Goal: Find specific page/section: Find specific page/section

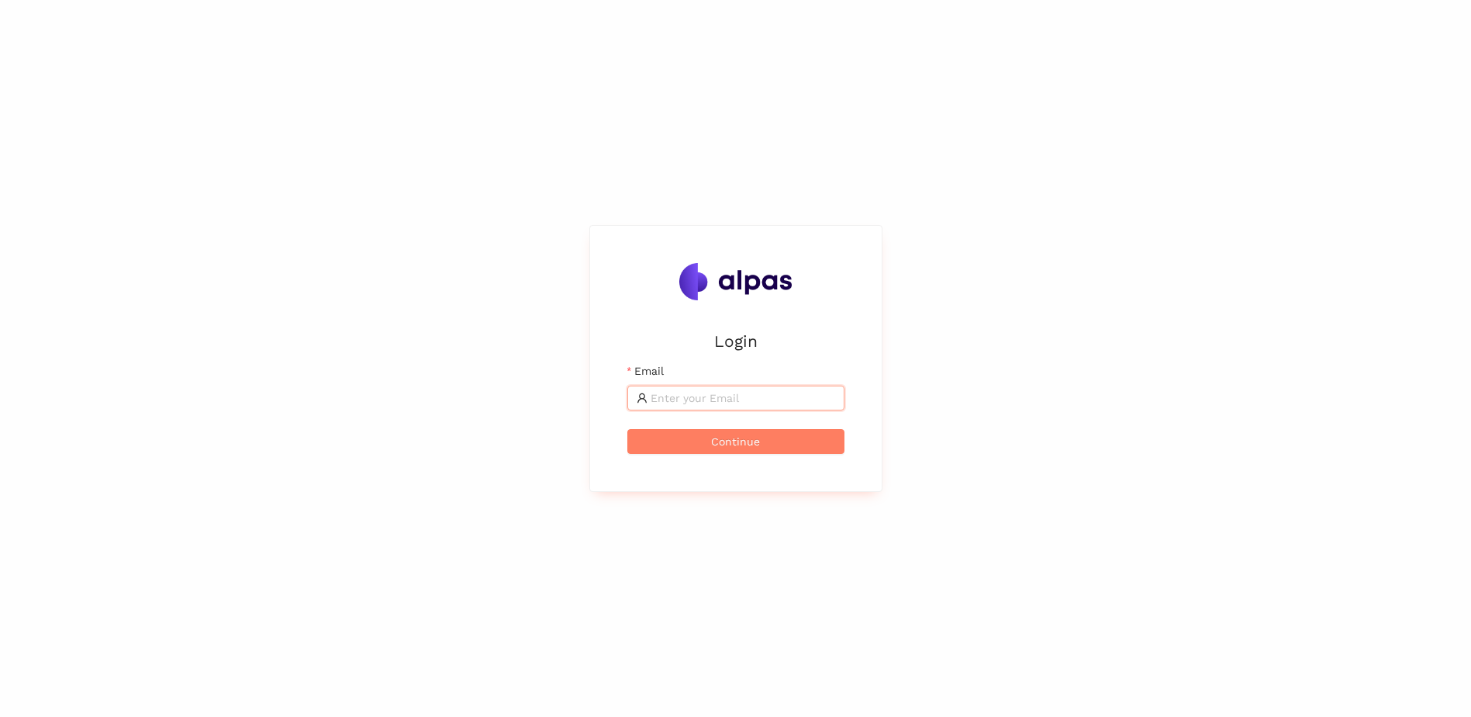
click at [734, 391] on input "Email" at bounding box center [743, 397] width 185 height 17
type input "andrea.reinisch@avl.com"
click at [724, 440] on span "Continue" at bounding box center [735, 441] width 49 height 17
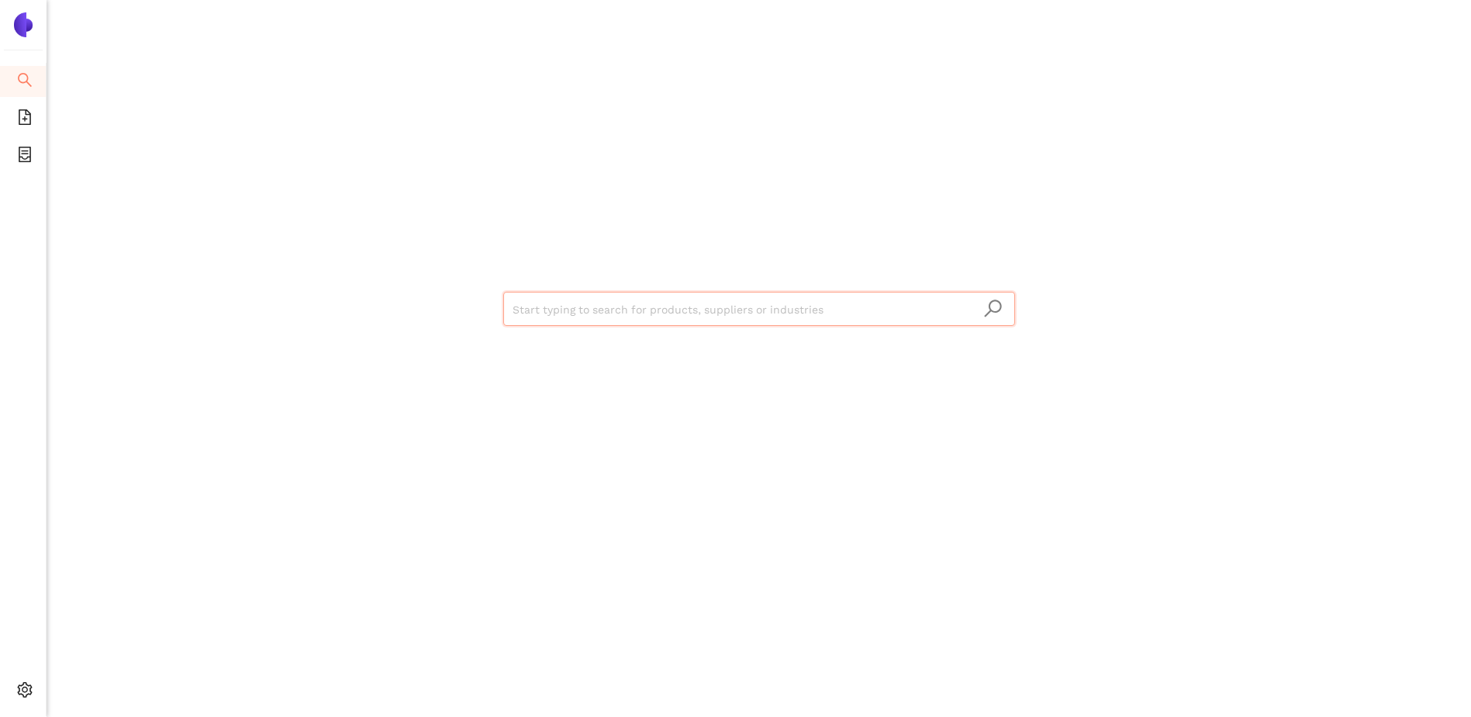
click at [21, 32] on img at bounding box center [23, 24] width 25 height 25
click at [23, 158] on icon "container" at bounding box center [25, 155] width 12 height 16
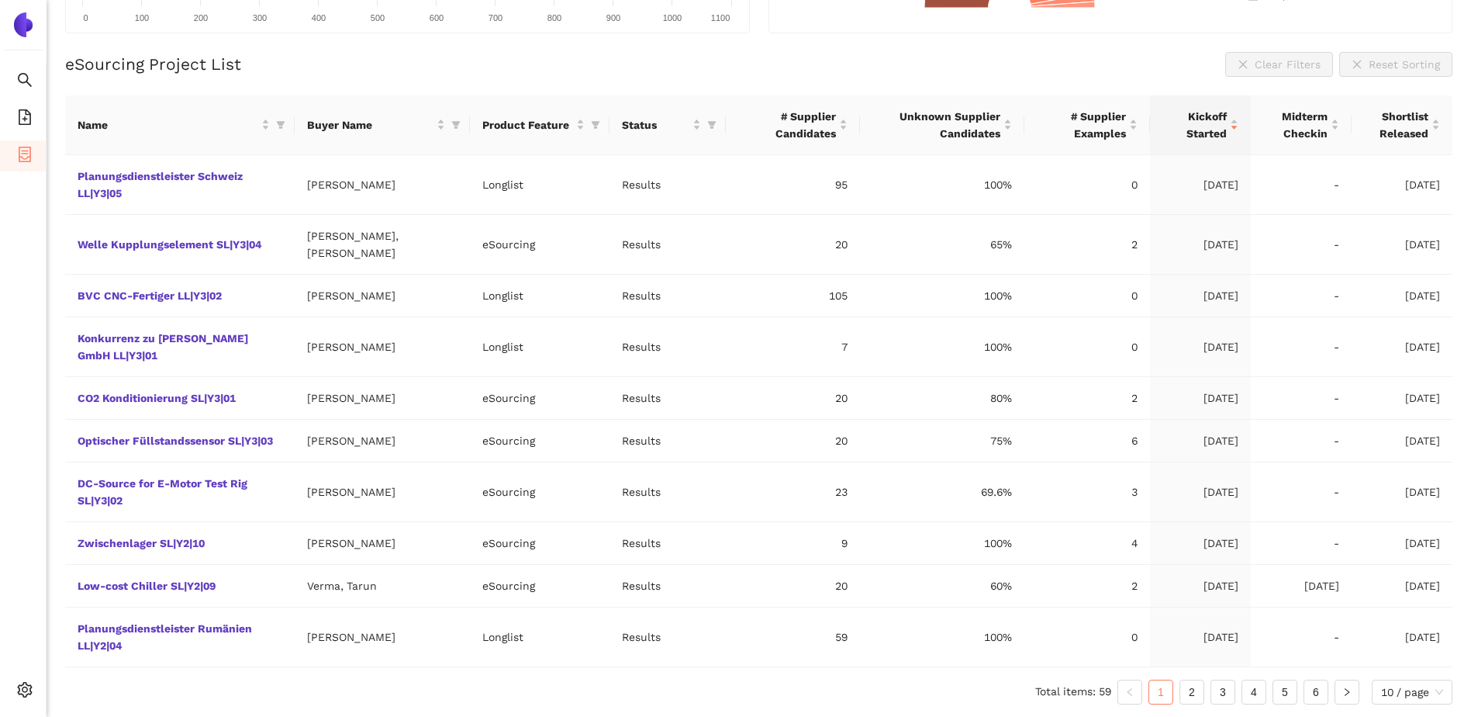
scroll to position [337, 0]
click at [1194, 697] on link "2" at bounding box center [1192, 691] width 23 height 23
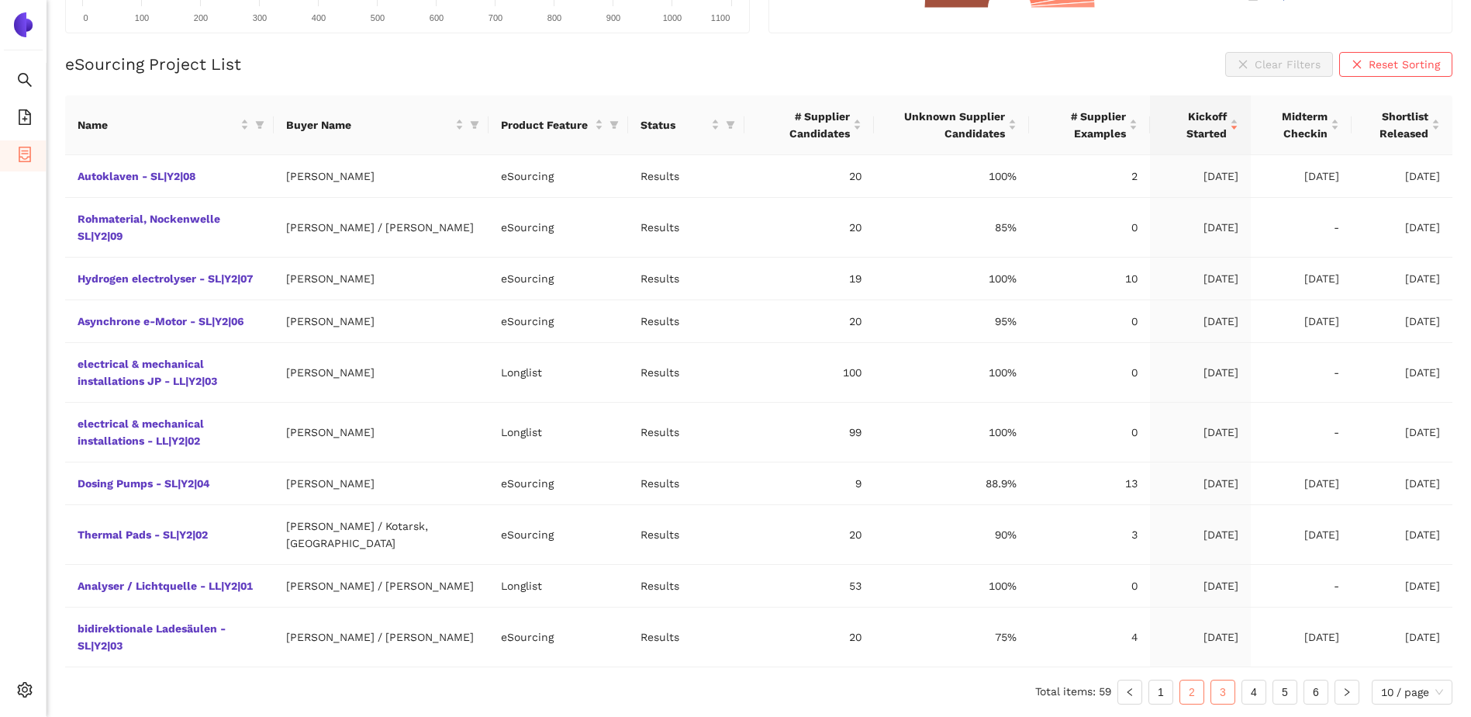
click at [1223, 694] on link "3" at bounding box center [1223, 691] width 23 height 23
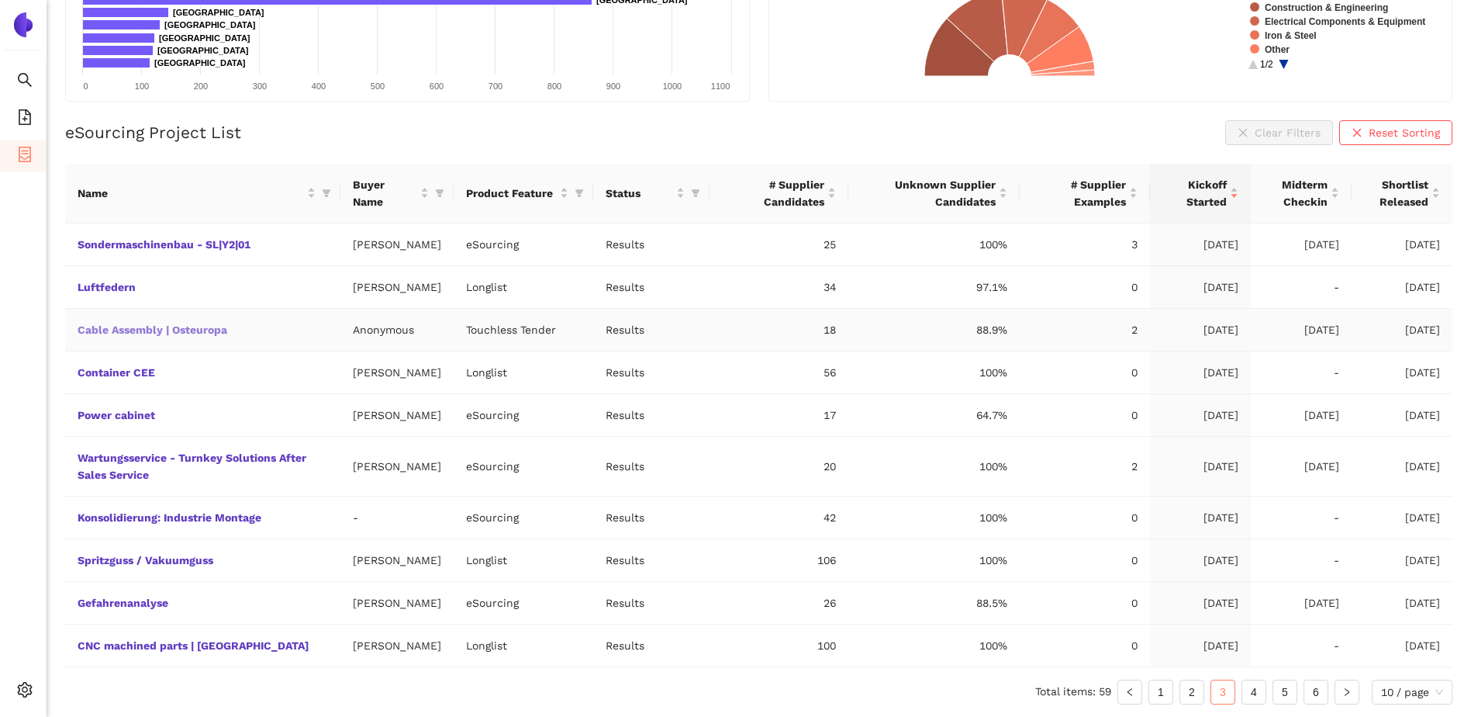
click at [0, 0] on link "Cable Assembly | Osteuropa" at bounding box center [0, 0] width 0 height 0
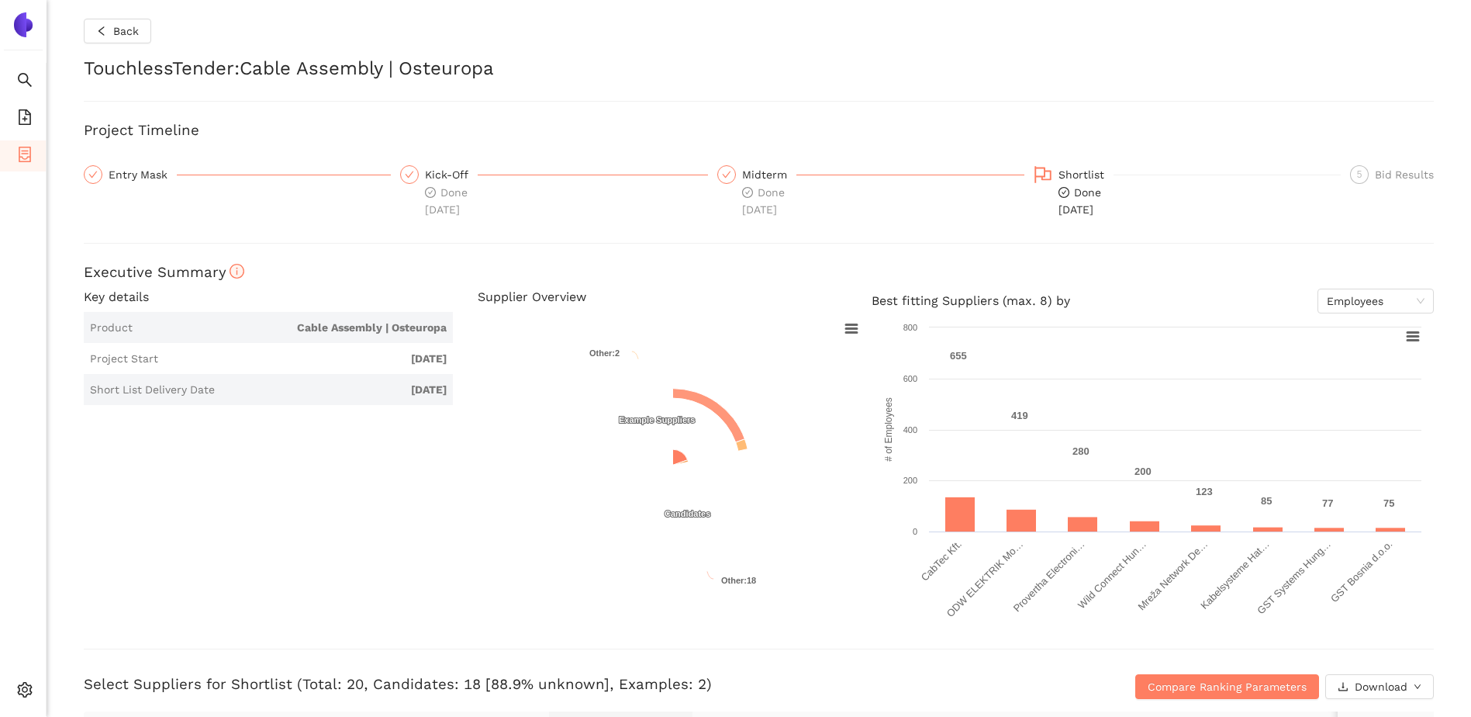
checkbox input "true"
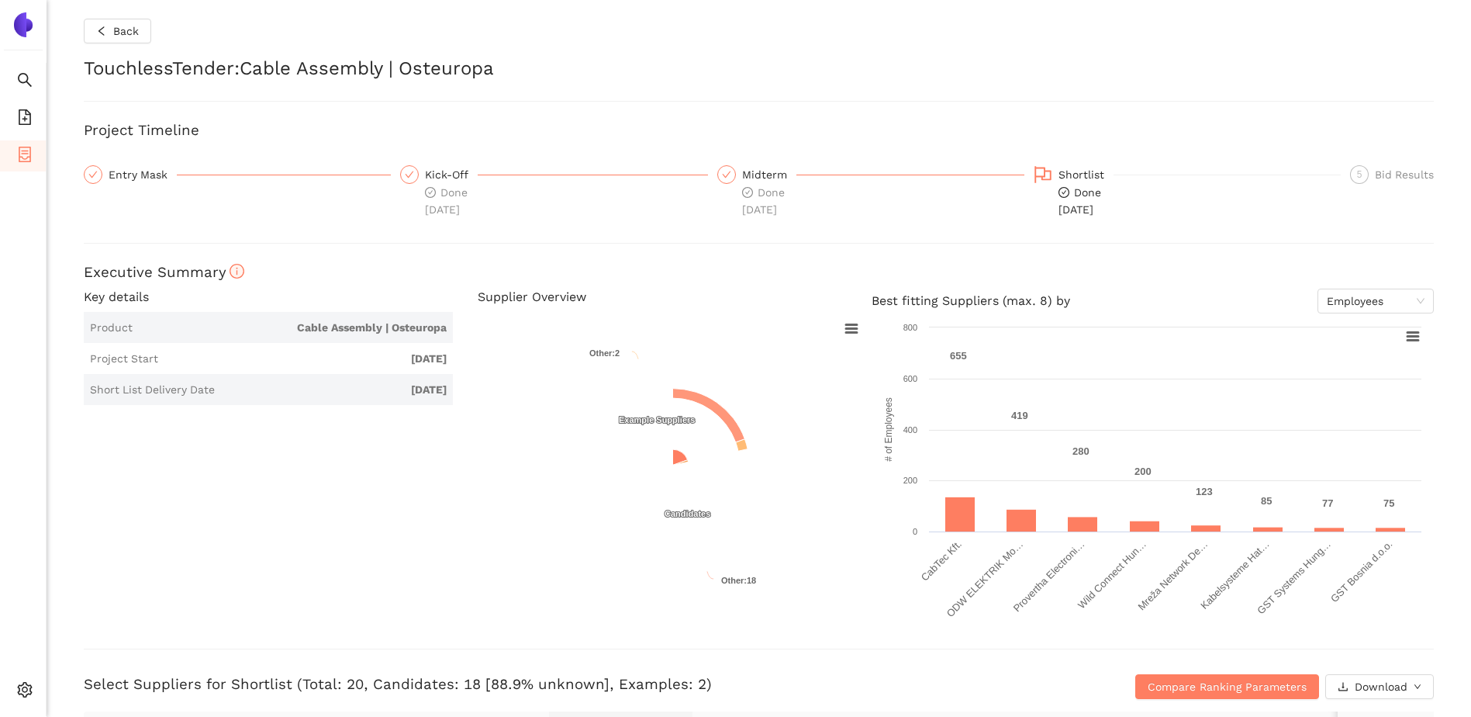
checkbox input "true"
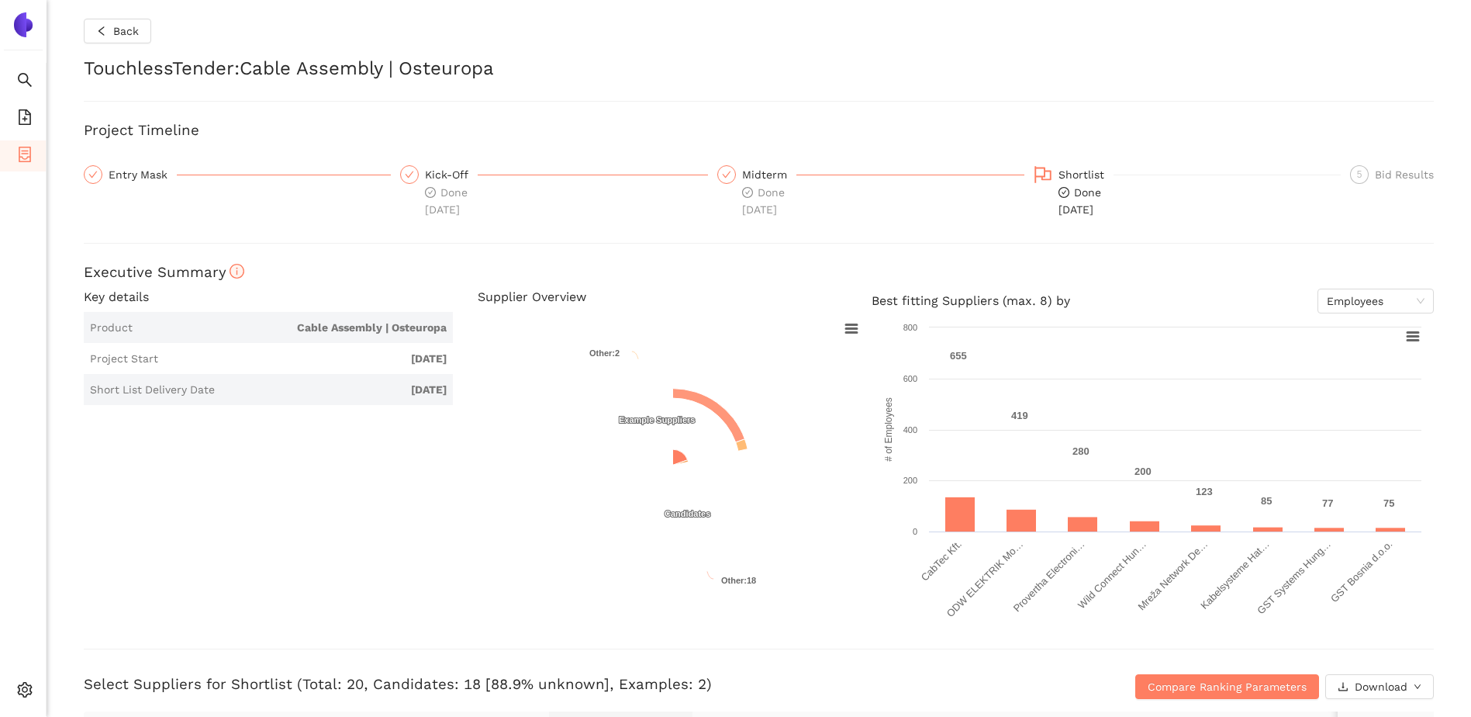
checkbox input "true"
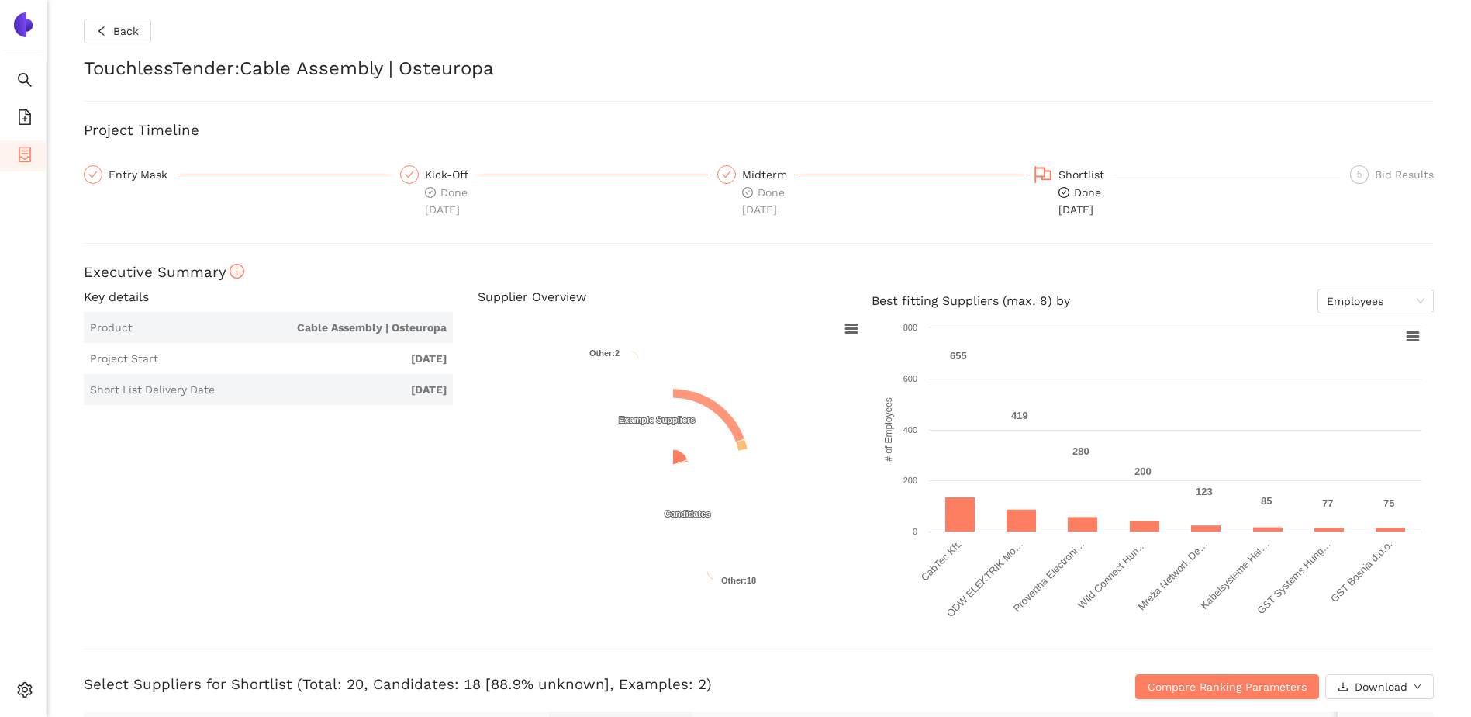
checkbox input "true"
